Goal: Use online tool/utility: Utilize a website feature to perform a specific function

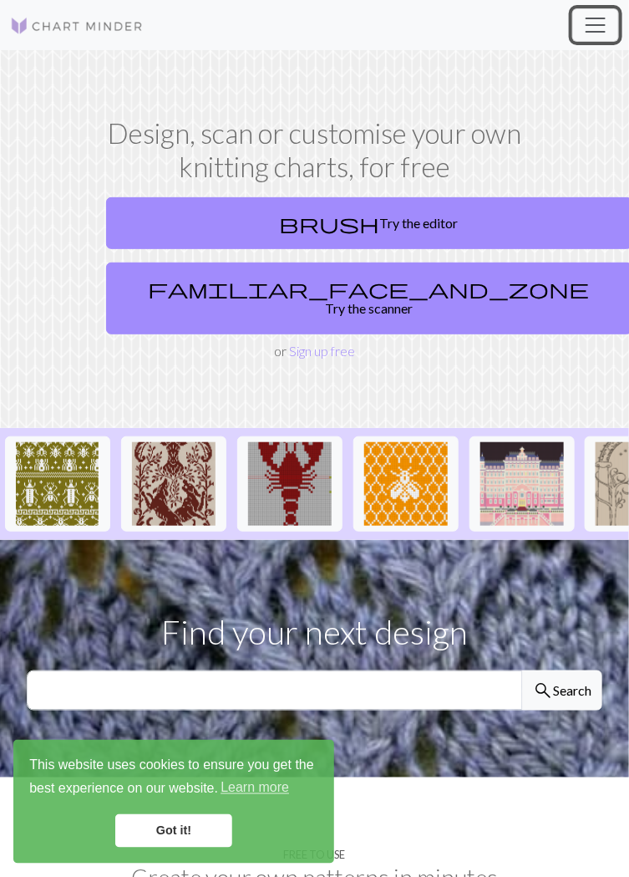
click at [604, 27] on span "Toggle navigation" at bounding box center [595, 25] width 25 height 25
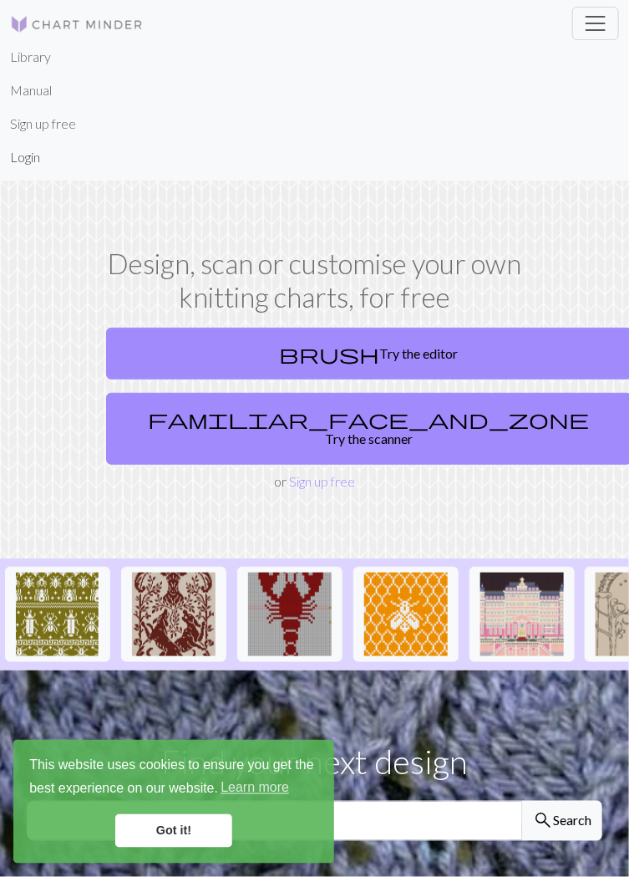
click at [31, 163] on link "Login" at bounding box center [25, 156] width 30 height 33
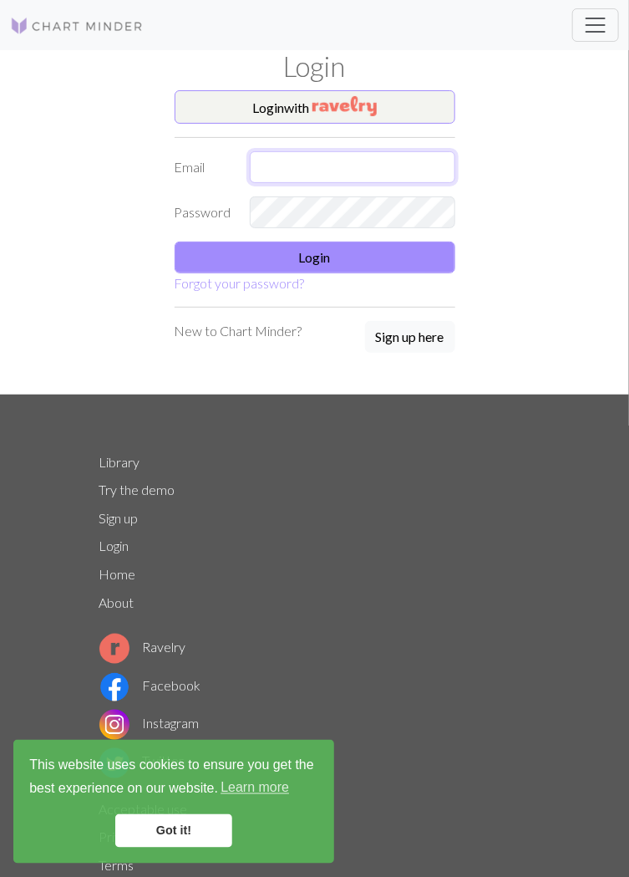
click at [343, 176] on input "text" at bounding box center [353, 167] width 206 height 32
type input "[EMAIL_ADDRESS][DOMAIN_NAME]"
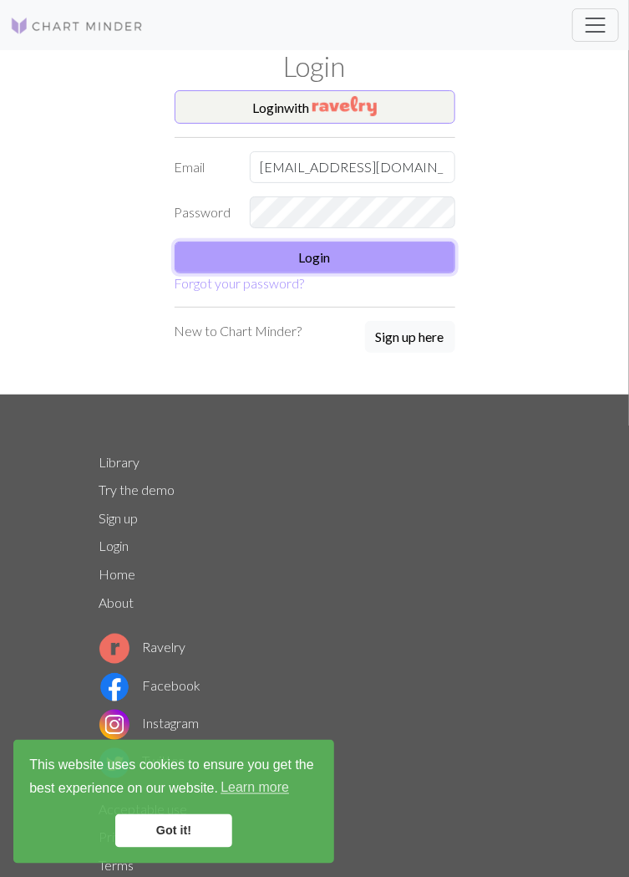
click at [360, 262] on button "Login" at bounding box center [315, 257] width 281 height 32
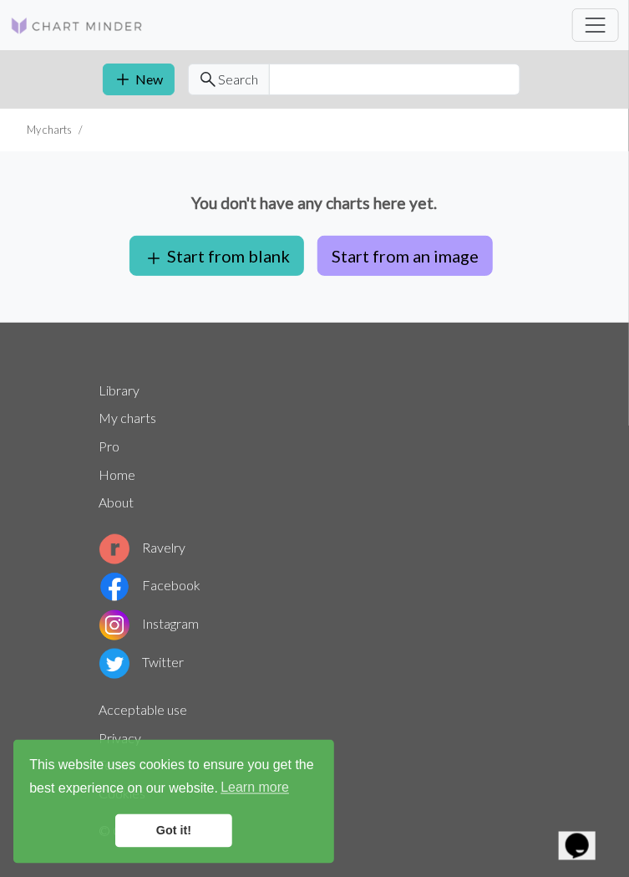
click at [458, 257] on button "Start from an image" at bounding box center [405, 256] width 175 height 40
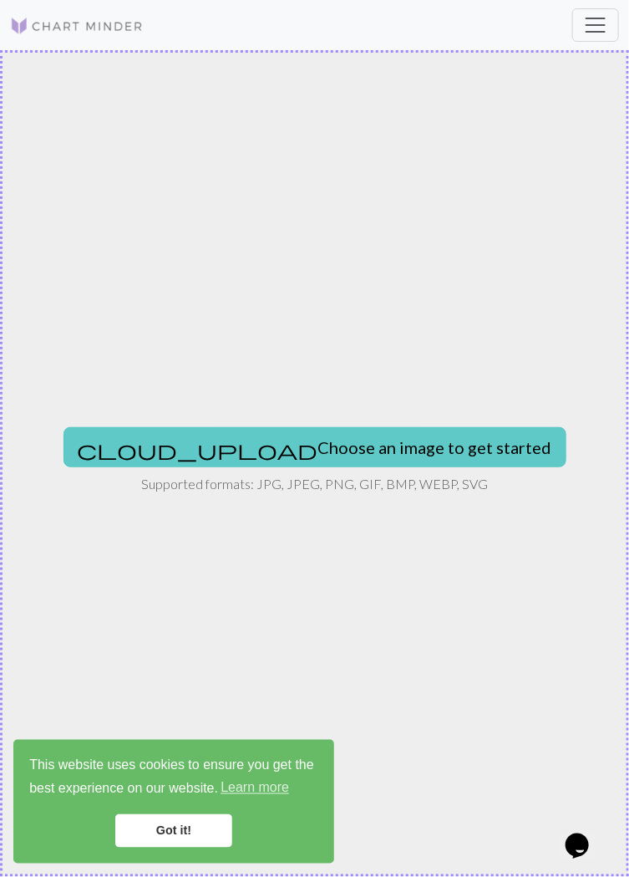
click at [410, 451] on button "cloud_upload Choose an image to get started" at bounding box center [315, 447] width 503 height 40
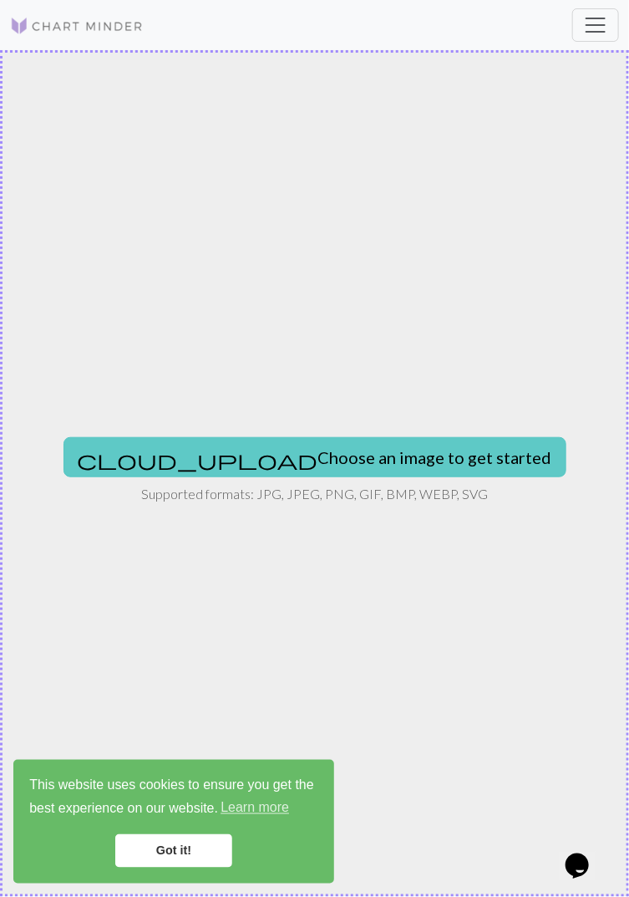
type input "C:\fakepath\130dc6d9845620f5b3045b966aa8f752.jpg"
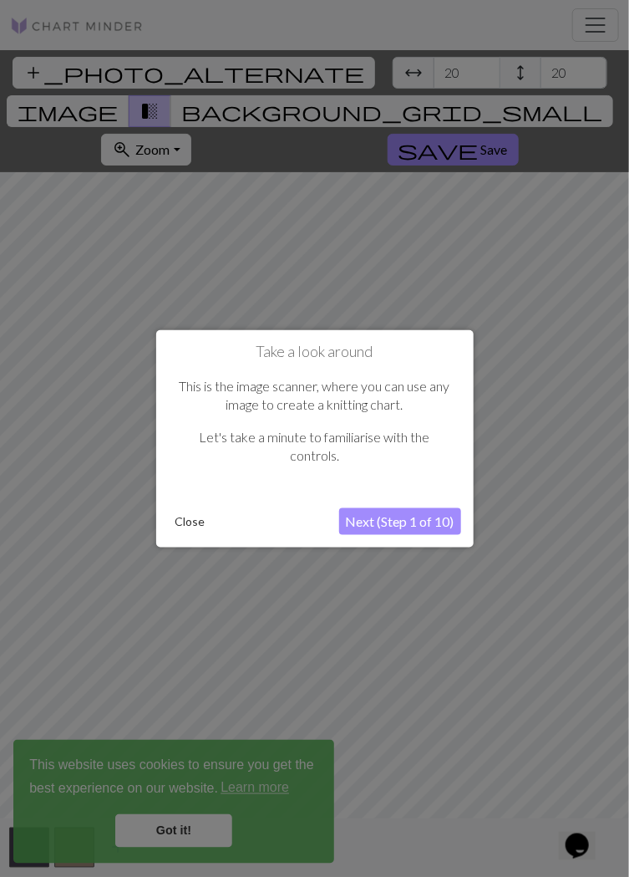
click at [192, 521] on button "Close" at bounding box center [190, 521] width 43 height 25
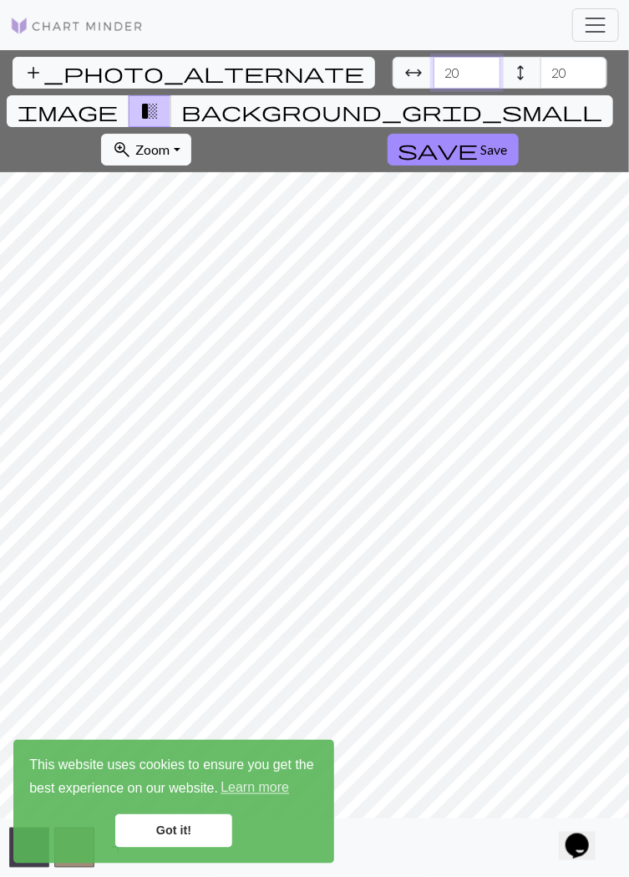
click at [434, 66] on input "20" at bounding box center [467, 73] width 67 height 32
type input "150"
click at [541, 67] on input "20" at bounding box center [574, 73] width 67 height 32
type input "2"
type input "150"
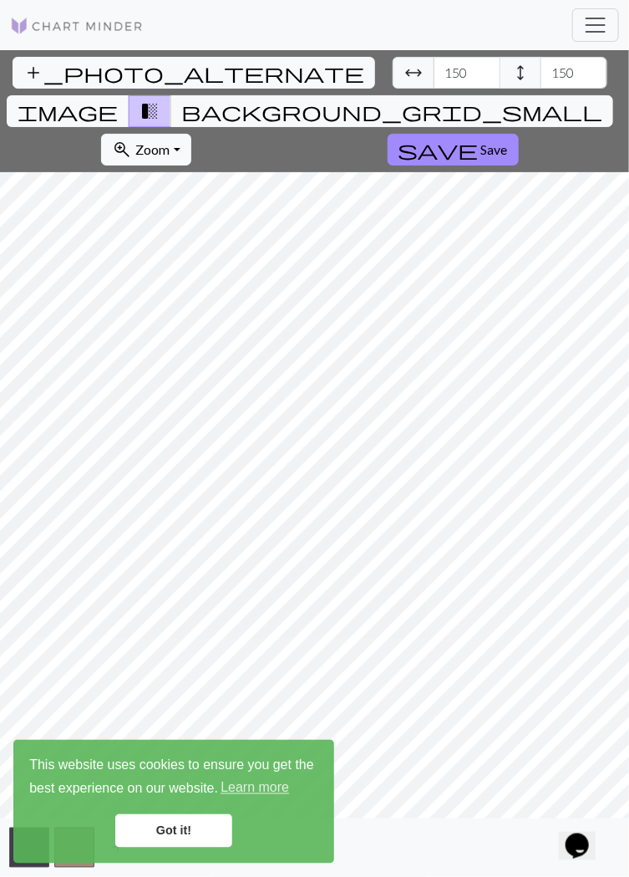
click at [186, 831] on link "Got it!" at bounding box center [173, 830] width 117 height 33
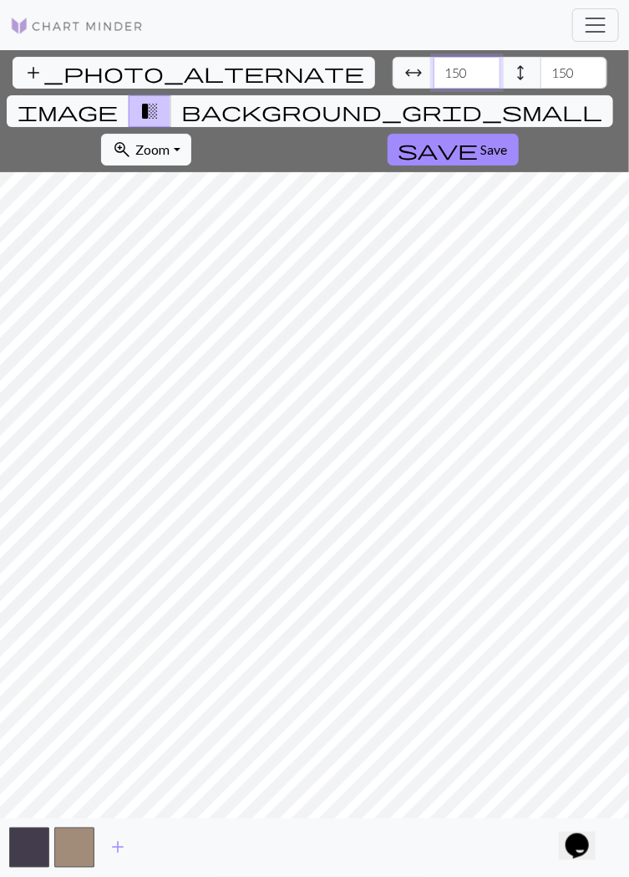
click at [434, 69] on input "150" at bounding box center [467, 73] width 67 height 32
type input "1"
type input "160"
click at [541, 69] on input "150" at bounding box center [574, 73] width 67 height 32
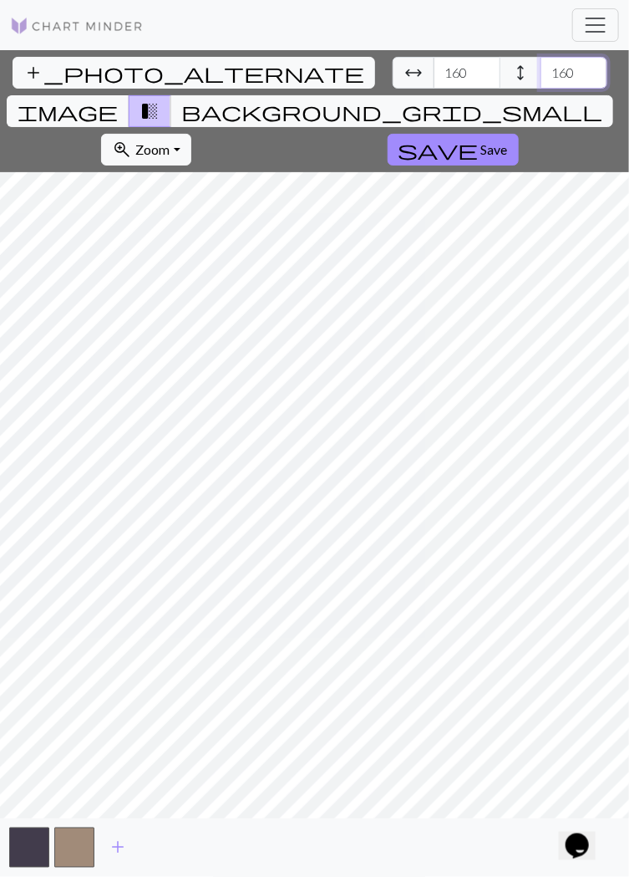
type input "160"
click at [541, 67] on input "160" at bounding box center [574, 73] width 67 height 32
click at [434, 74] on input "160" at bounding box center [467, 73] width 67 height 32
click at [434, 78] on input "160" at bounding box center [467, 73] width 67 height 32
click at [434, 71] on input "160" at bounding box center [467, 73] width 67 height 32
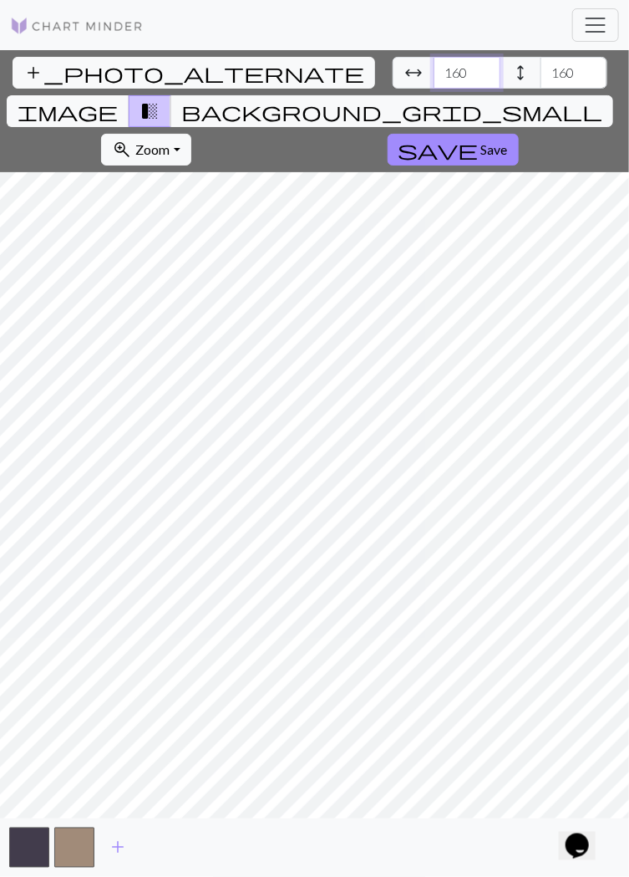
click at [434, 75] on input "160" at bounding box center [467, 73] width 67 height 32
click at [434, 69] on input "160" at bounding box center [467, 73] width 67 height 32
type input "160"
click at [541, 71] on input "160" at bounding box center [574, 73] width 67 height 32
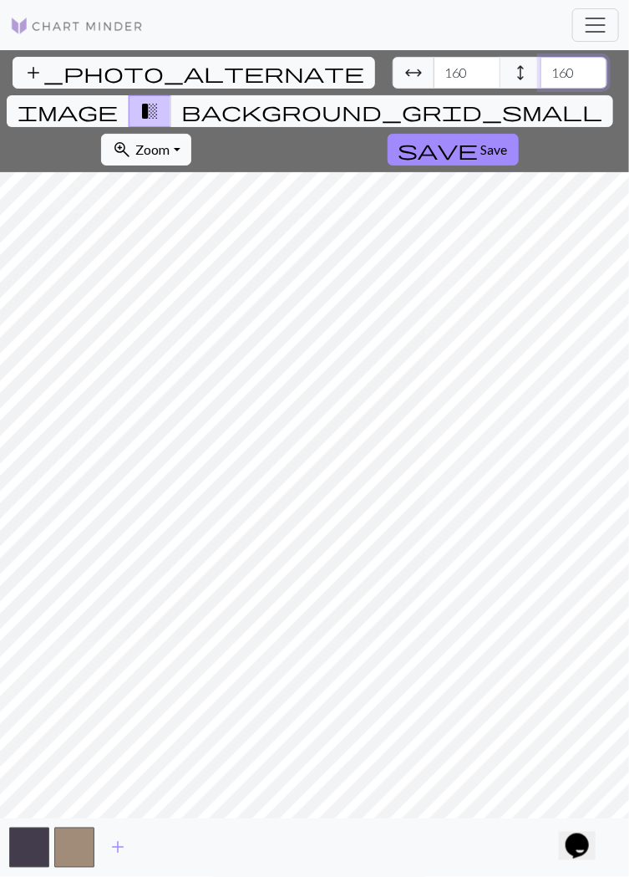
click at [541, 73] on input "160" at bounding box center [574, 73] width 67 height 32
type input "140"
click at [508, 141] on span "Save" at bounding box center [494, 149] width 27 height 16
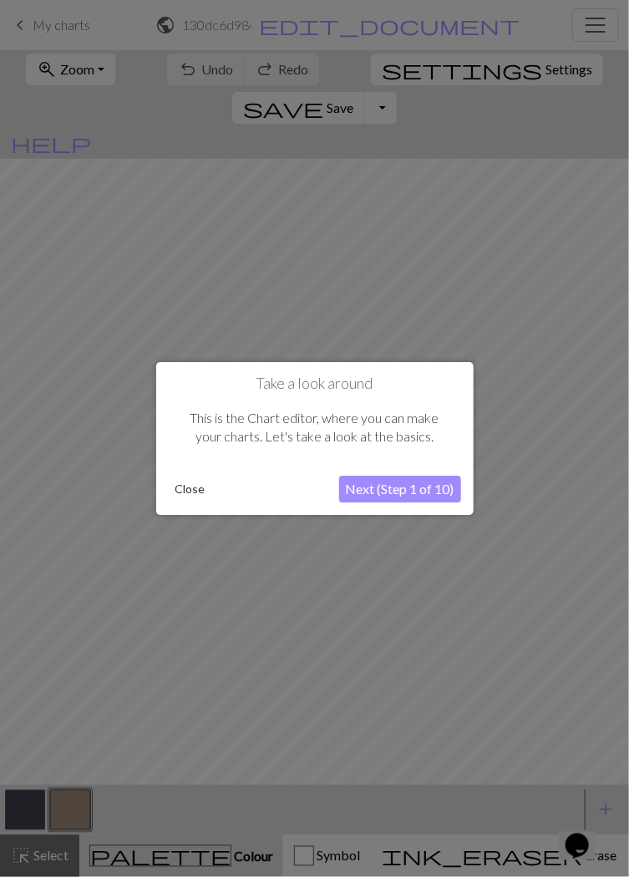
click at [197, 492] on button "Close" at bounding box center [190, 488] width 43 height 25
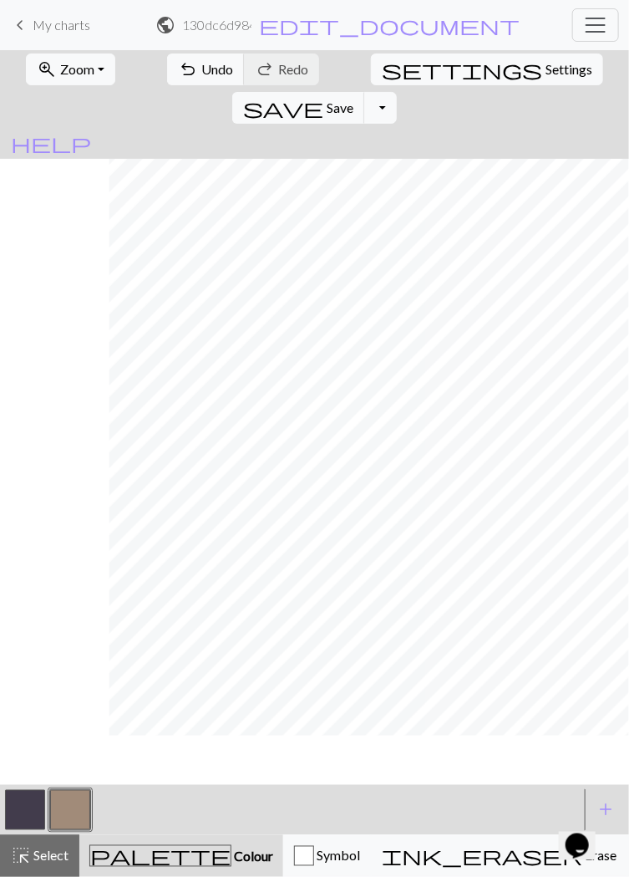
scroll to position [394, 109]
click at [201, 67] on span "Undo" at bounding box center [217, 69] width 32 height 16
click at [201, 62] on span "Undo" at bounding box center [217, 69] width 32 height 16
click at [201, 70] on span "Undo" at bounding box center [217, 69] width 32 height 16
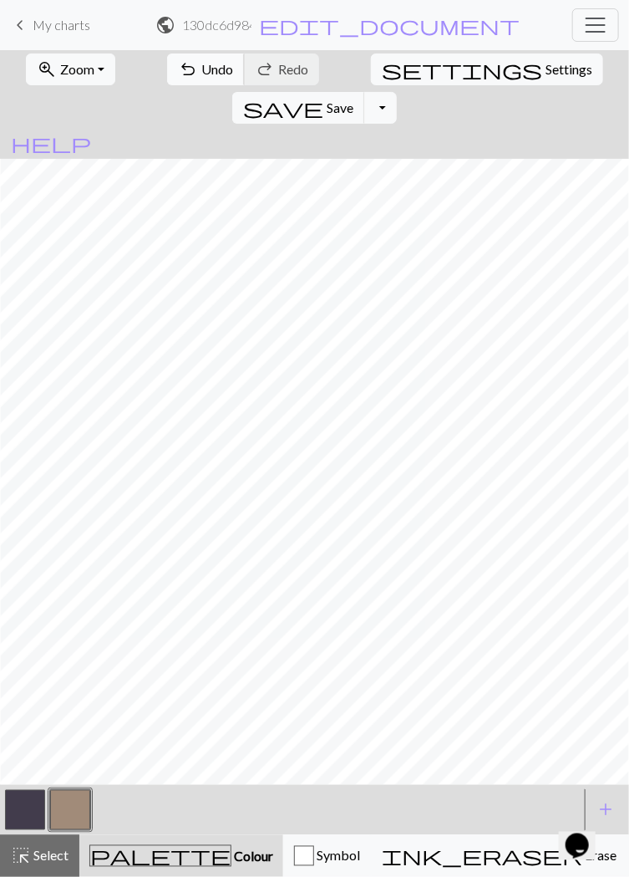
click at [201, 69] on span "Undo" at bounding box center [217, 69] width 32 height 16
click at [201, 67] on span "Undo" at bounding box center [217, 69] width 32 height 16
click at [201, 69] on span "Undo" at bounding box center [217, 69] width 32 height 16
click at [201, 73] on span "Undo" at bounding box center [217, 69] width 32 height 16
click at [201, 74] on span "Undo" at bounding box center [217, 69] width 32 height 16
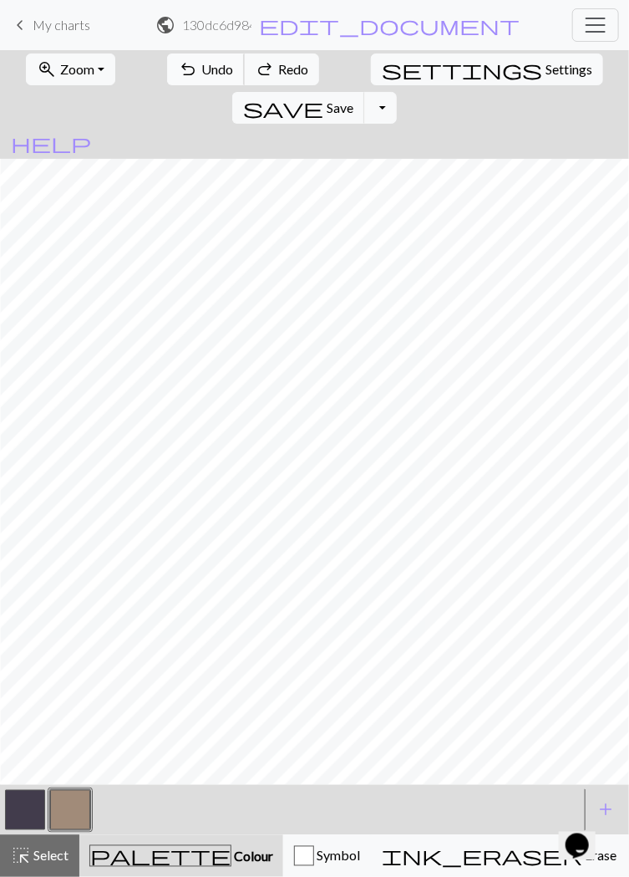
click at [201, 74] on span "Undo" at bounding box center [217, 69] width 32 height 16
click at [201, 69] on span "Undo" at bounding box center [217, 69] width 32 height 16
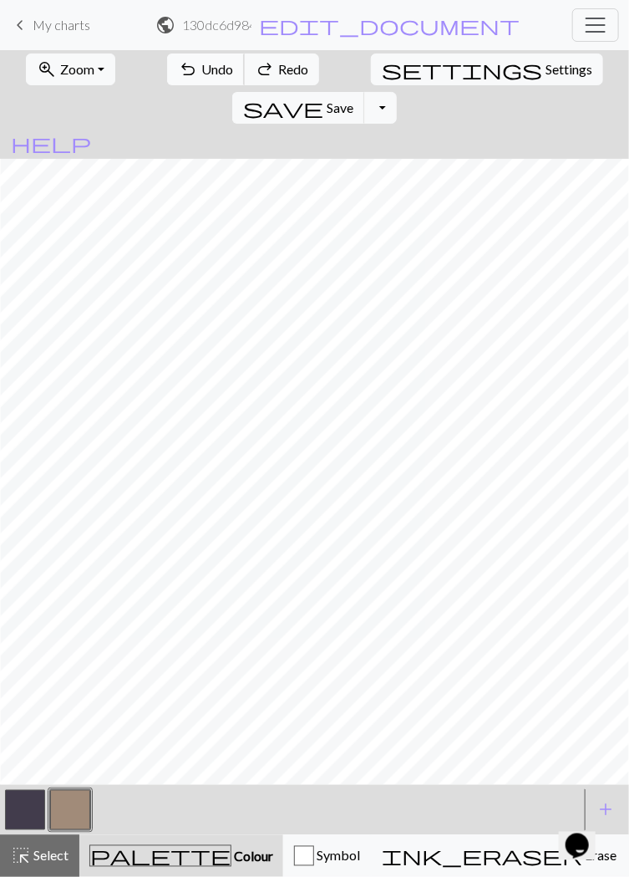
click at [178, 68] on button "undo Undo Undo" at bounding box center [206, 69] width 78 height 32
click at [179, 69] on button "undo Undo Undo" at bounding box center [206, 69] width 78 height 32
click at [177, 68] on button "undo Undo Undo" at bounding box center [206, 69] width 78 height 32
click at [178, 67] on button "undo Undo Undo" at bounding box center [206, 69] width 78 height 32
click at [177, 68] on button "undo Undo Undo" at bounding box center [206, 69] width 78 height 32
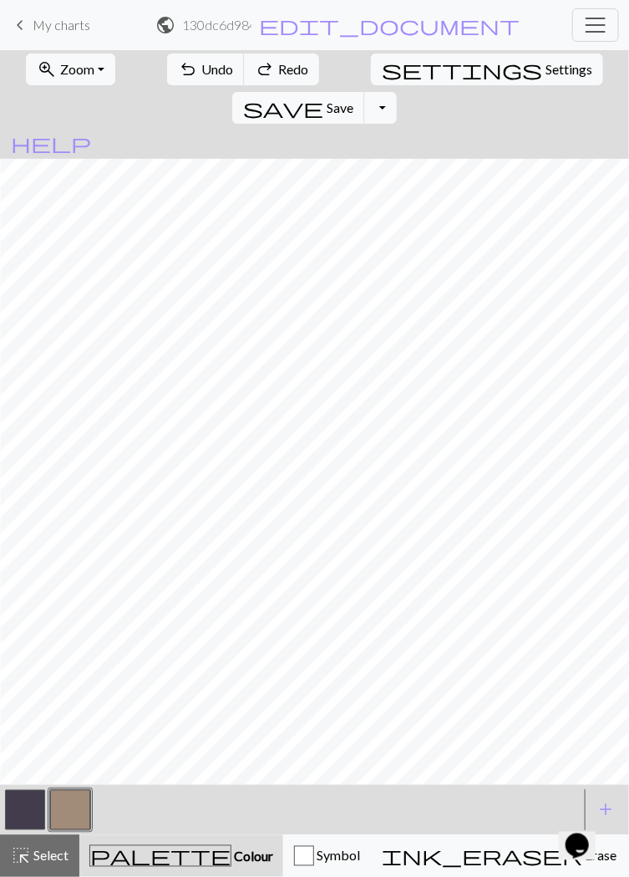
click at [180, 72] on div "undo Undo Undo redo Redo Redo" at bounding box center [242, 69] width 155 height 38
click at [178, 72] on div "undo Undo Undo redo Redo Redo" at bounding box center [242, 69] width 155 height 38
click at [180, 72] on div "undo Undo Undo redo Redo Redo" at bounding box center [242, 69] width 155 height 38
click at [180, 74] on div "undo Undo Undo redo Redo Redo" at bounding box center [242, 69] width 155 height 38
click at [178, 72] on div "undo Undo Undo redo Redo Redo" at bounding box center [242, 69] width 155 height 38
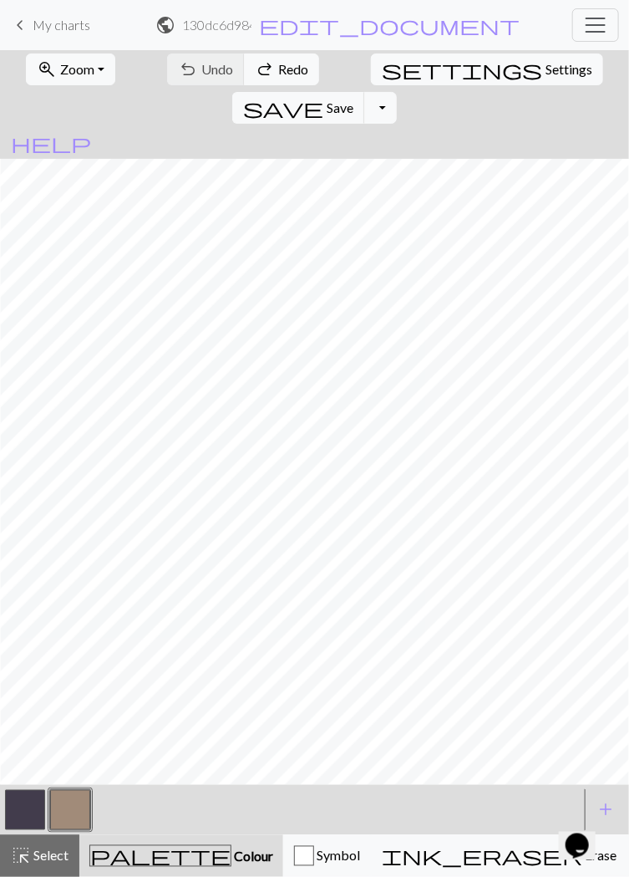
click at [180, 74] on div "undo Undo Undo redo Redo Redo" at bounding box center [242, 69] width 155 height 38
click at [180, 71] on div "undo Undo Undo redo Redo Redo" at bounding box center [242, 69] width 155 height 38
click at [177, 74] on div "undo Undo Undo redo Redo Redo" at bounding box center [242, 69] width 155 height 38
click at [180, 74] on div "undo Undo Undo redo Redo Redo" at bounding box center [242, 69] width 155 height 38
click at [187, 63] on div "undo Undo Undo redo Redo Redo" at bounding box center [242, 69] width 155 height 38
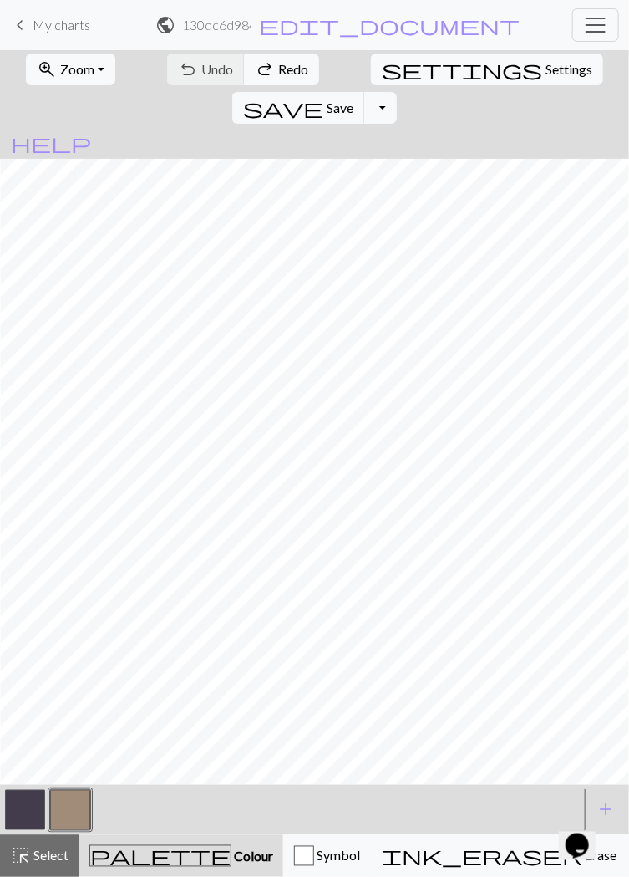
click at [187, 64] on div "undo Undo Undo redo Redo Redo" at bounding box center [242, 69] width 155 height 38
click at [186, 68] on div "undo Undo Undo redo Redo Redo" at bounding box center [242, 69] width 155 height 38
click at [183, 70] on div "undo Undo Undo redo Redo Redo" at bounding box center [242, 69] width 155 height 38
click at [183, 73] on div "undo Undo Undo redo Redo Redo" at bounding box center [242, 69] width 155 height 38
click at [185, 70] on div "undo Undo Undo redo Redo Redo" at bounding box center [242, 69] width 155 height 38
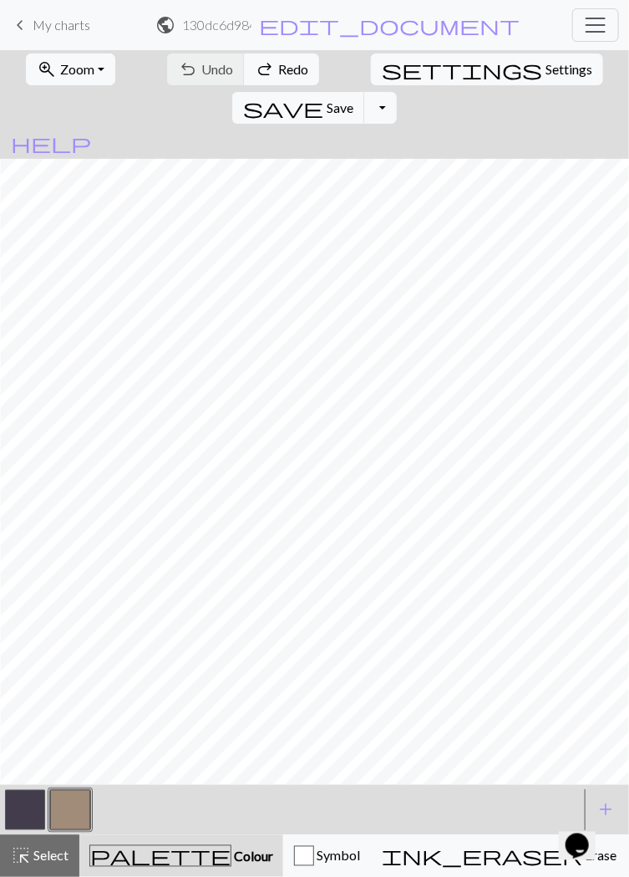
click at [185, 67] on div "undo Undo Undo redo Redo Redo" at bounding box center [242, 69] width 155 height 38
click at [189, 67] on div "undo Undo Undo redo Redo Redo" at bounding box center [242, 69] width 155 height 38
click at [189, 73] on div "undo Undo Undo redo Redo Redo" at bounding box center [242, 69] width 155 height 38
click at [186, 74] on div "undo Undo Undo redo Redo Redo" at bounding box center [242, 69] width 155 height 38
click at [180, 65] on div "undo Undo Undo redo Redo Redo" at bounding box center [242, 69] width 155 height 38
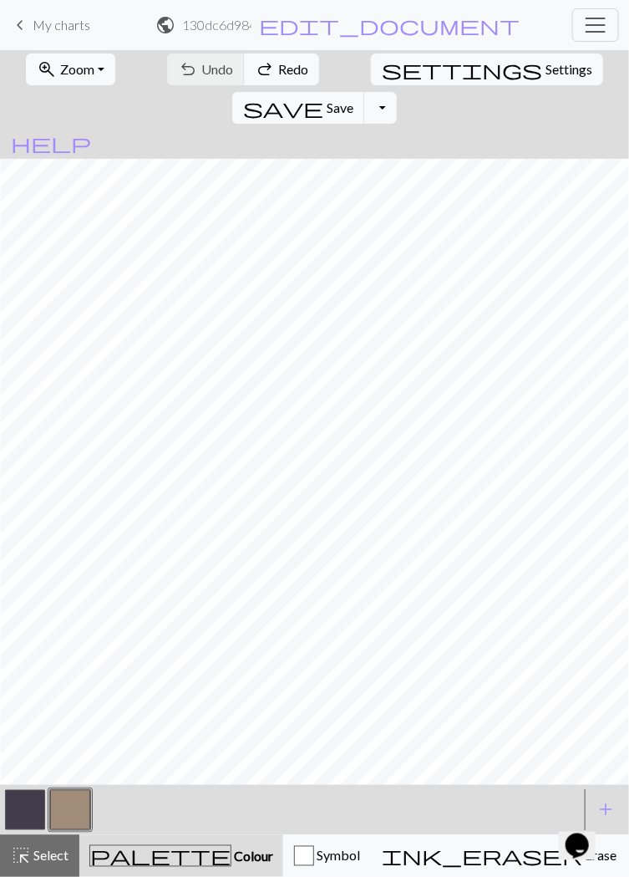
click at [180, 67] on div "undo Undo Undo redo Redo Redo" at bounding box center [242, 69] width 155 height 38
click at [186, 62] on div "undo Undo Undo redo Redo Redo" at bounding box center [242, 69] width 155 height 38
click at [189, 66] on div "undo Undo Undo redo Redo Redo" at bounding box center [242, 69] width 155 height 38
click at [192, 61] on div "undo Undo Undo redo Redo Redo" at bounding box center [242, 69] width 155 height 38
click at [191, 63] on div "undo Undo Undo redo Redo Redo" at bounding box center [242, 69] width 155 height 38
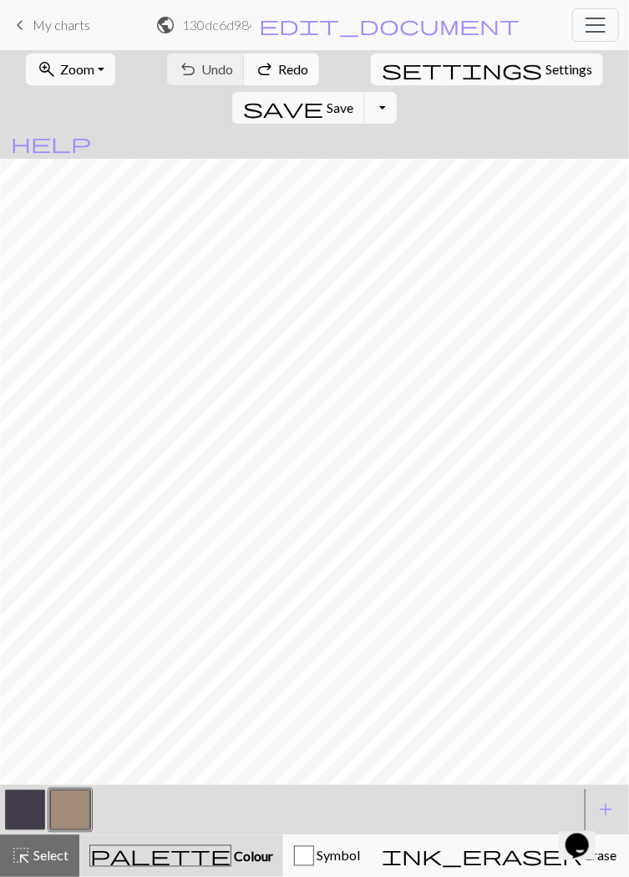
click at [188, 65] on div "undo Undo Undo redo Redo Redo" at bounding box center [242, 69] width 155 height 38
click at [192, 66] on div "undo Undo Undo redo Redo Redo" at bounding box center [242, 69] width 155 height 38
click at [191, 64] on div "undo Undo Undo redo Redo Redo" at bounding box center [242, 69] width 155 height 38
click at [187, 70] on div "undo Undo Undo redo Redo Redo" at bounding box center [242, 69] width 155 height 38
click at [185, 68] on div "undo Undo Undo redo Redo Redo" at bounding box center [242, 69] width 155 height 38
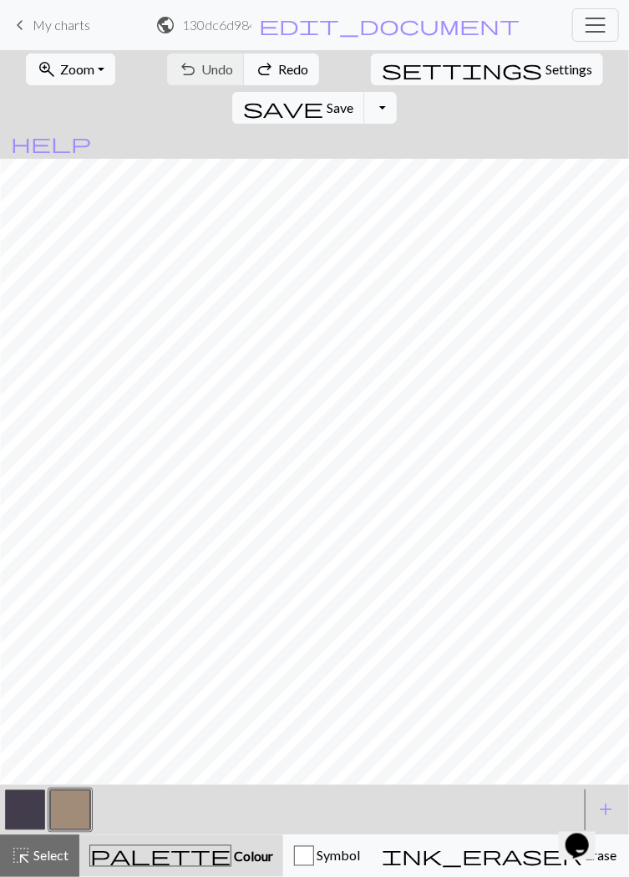
click at [184, 70] on div "undo Undo Undo redo Redo Redo" at bounding box center [242, 69] width 155 height 38
click at [186, 70] on div "undo Undo Undo redo Redo Redo" at bounding box center [242, 69] width 155 height 38
click at [191, 67] on div "undo Undo Undo redo Redo Redo" at bounding box center [242, 69] width 155 height 38
click at [191, 66] on div "undo Undo Undo redo Redo Redo" at bounding box center [242, 69] width 155 height 38
click at [192, 64] on div "undo Undo Undo redo Redo Redo" at bounding box center [242, 69] width 155 height 38
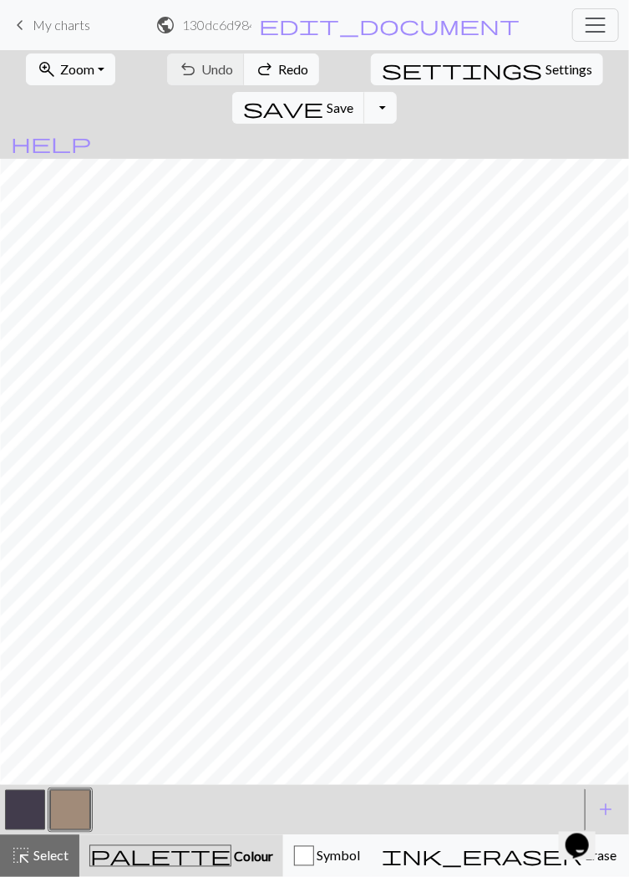
click at [193, 65] on div "undo Undo Undo redo Redo Redo" at bounding box center [242, 69] width 155 height 38
click at [193, 66] on div "undo Undo Undo redo Redo Redo" at bounding box center [242, 69] width 155 height 38
click at [196, 66] on div "undo Undo Undo redo Redo Redo" at bounding box center [242, 69] width 155 height 38
click at [195, 68] on div "undo Undo Undo redo Redo Redo" at bounding box center [242, 69] width 155 height 38
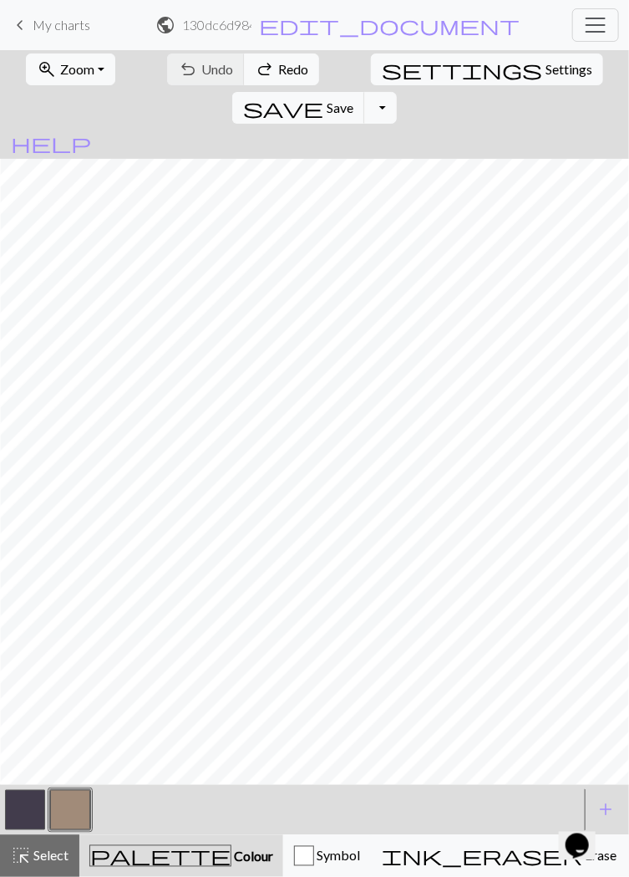
click at [201, 64] on div "undo Undo Undo redo Redo Redo" at bounding box center [242, 69] width 155 height 38
click at [196, 68] on div "undo Undo Undo redo Redo Redo" at bounding box center [242, 69] width 155 height 38
click at [193, 71] on div "undo Undo Undo redo Redo Redo" at bounding box center [242, 69] width 155 height 38
click at [195, 70] on div "undo Undo Undo redo Redo Redo" at bounding box center [242, 69] width 155 height 38
click at [186, 61] on div "undo Undo Undo redo Redo Redo" at bounding box center [242, 69] width 155 height 38
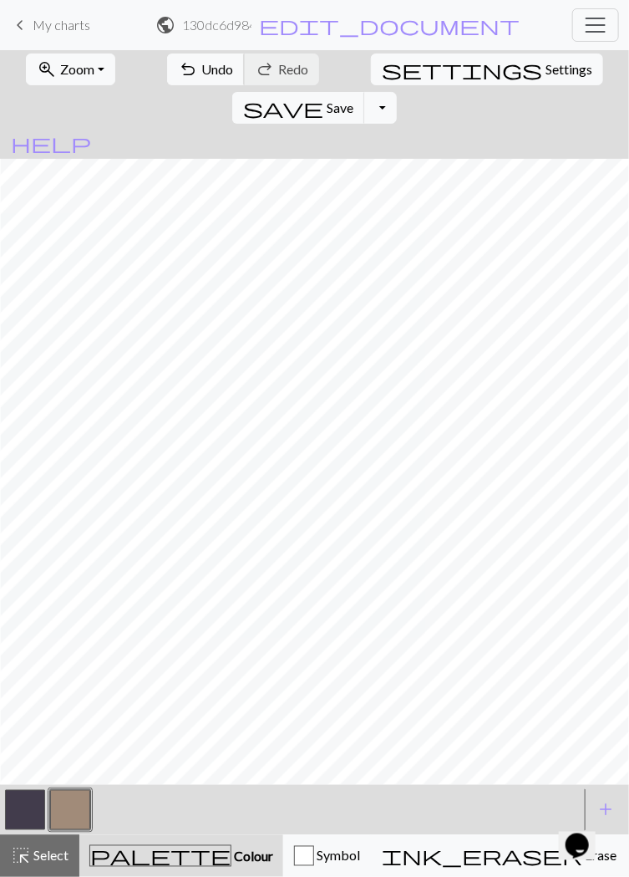
click at [201, 68] on span "Undo" at bounding box center [217, 69] width 32 height 16
click at [546, 65] on span "Settings" at bounding box center [569, 69] width 47 height 20
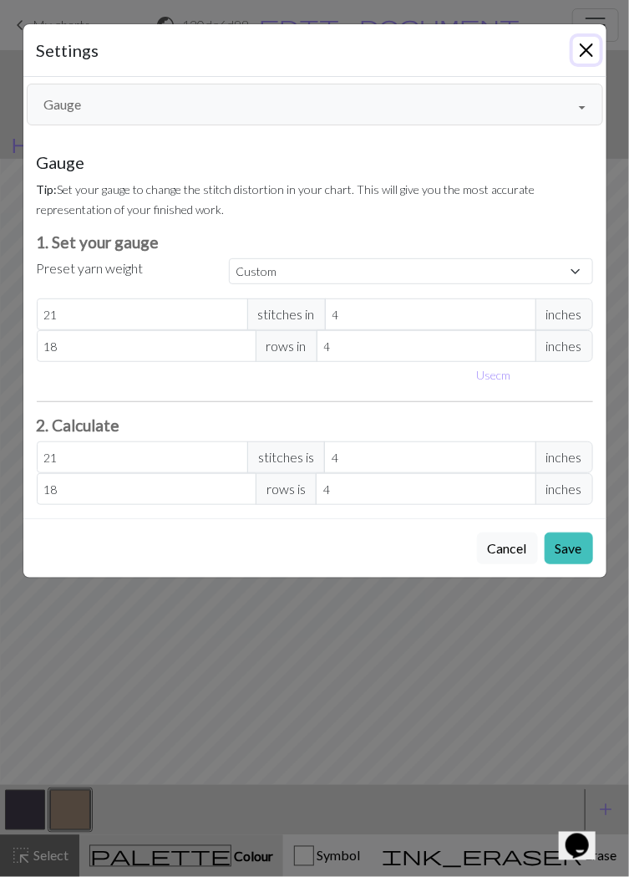
click at [582, 49] on button "Close" at bounding box center [586, 50] width 27 height 27
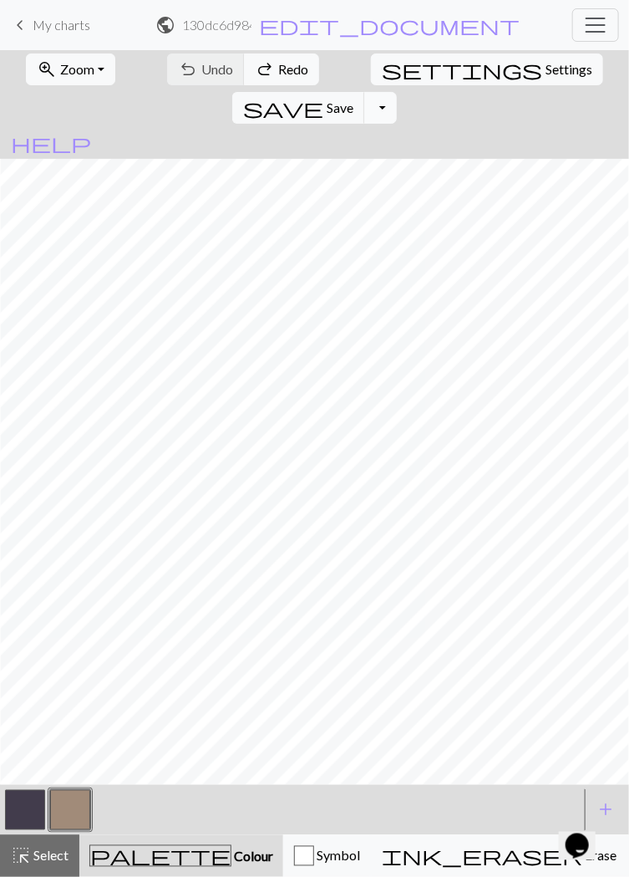
click at [396, 92] on button "Toggle Dropdown" at bounding box center [380, 108] width 32 height 32
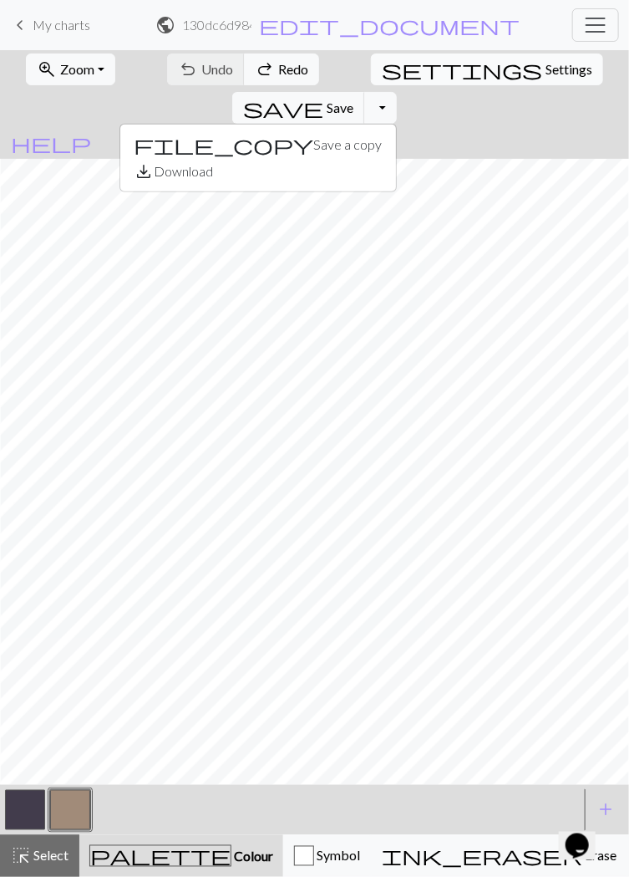
click at [546, 72] on span "Settings" at bounding box center [569, 69] width 47 height 20
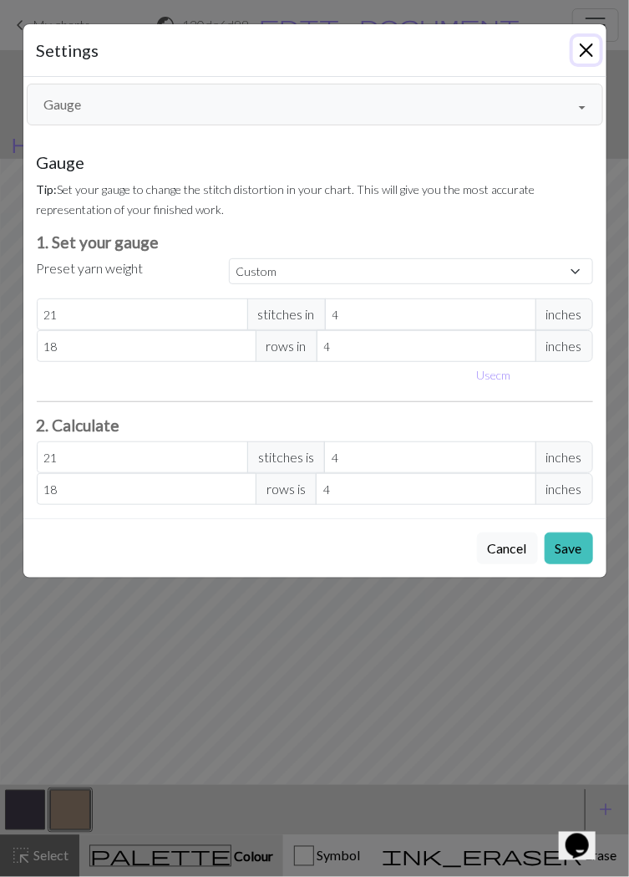
click at [587, 52] on button "Close" at bounding box center [586, 50] width 27 height 27
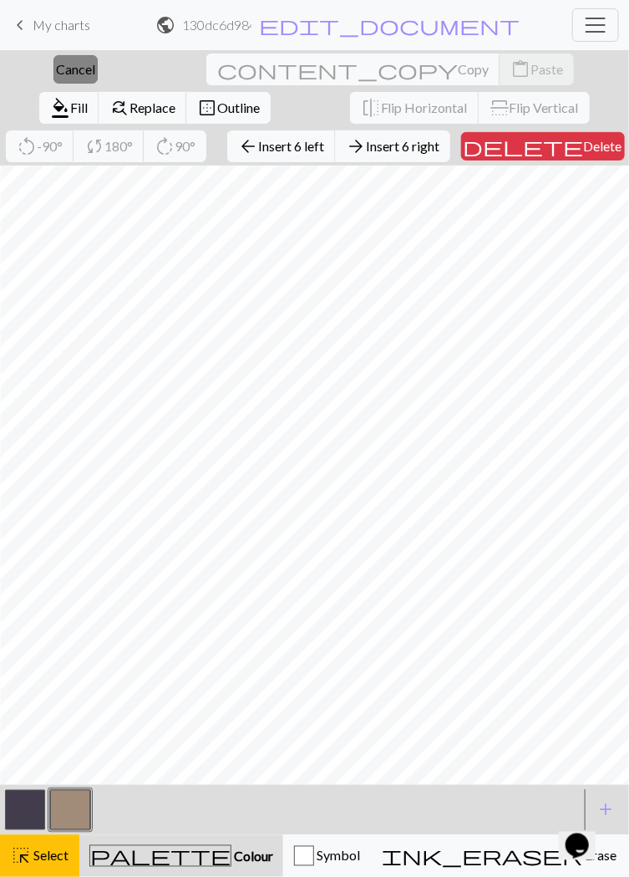
click at [68, 67] on span "Cancel" at bounding box center [75, 69] width 39 height 16
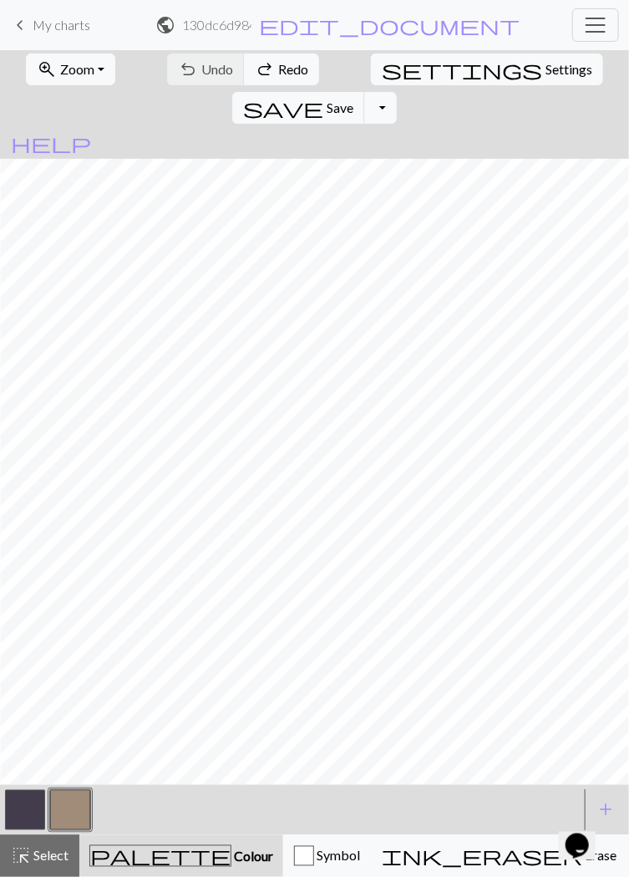
click at [20, 28] on span "keyboard_arrow_left" at bounding box center [20, 24] width 20 height 23
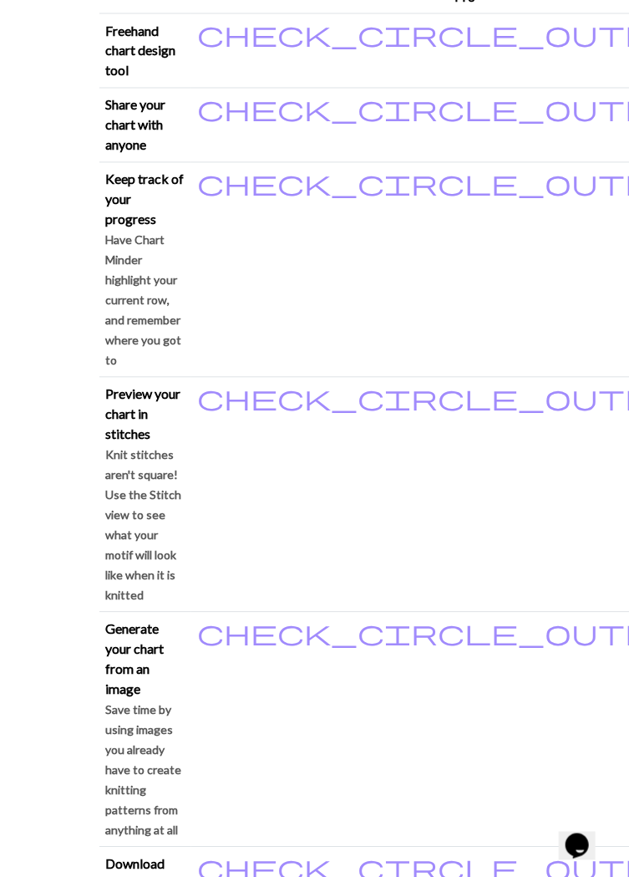
scroll to position [719, 0]
